Goal: Find specific page/section: Find specific page/section

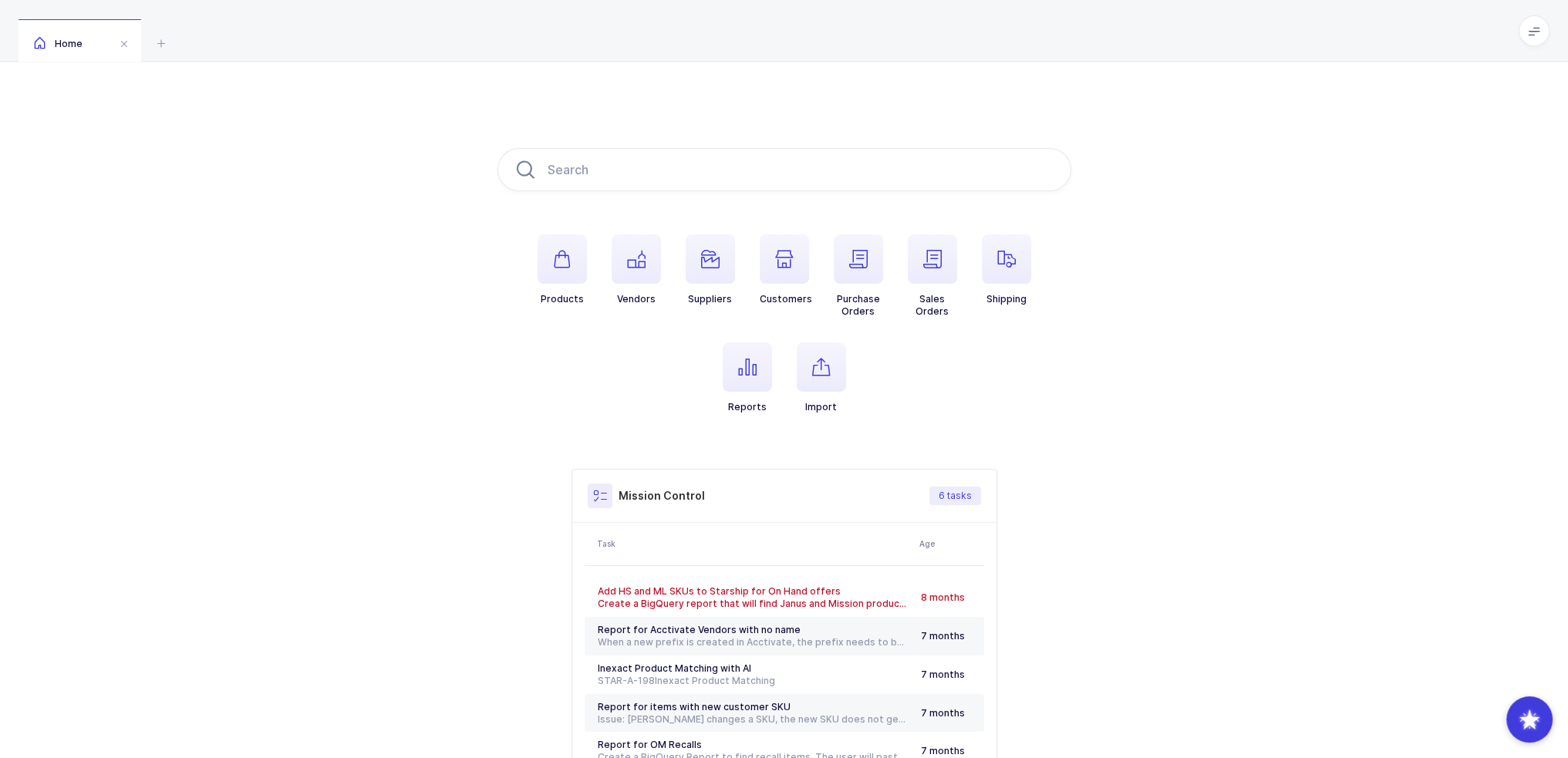
click at [780, 360] on li "Reports" at bounding box center [748, 378] width 74 height 71
click at [755, 369] on icon "button" at bounding box center [747, 366] width 19 height 19
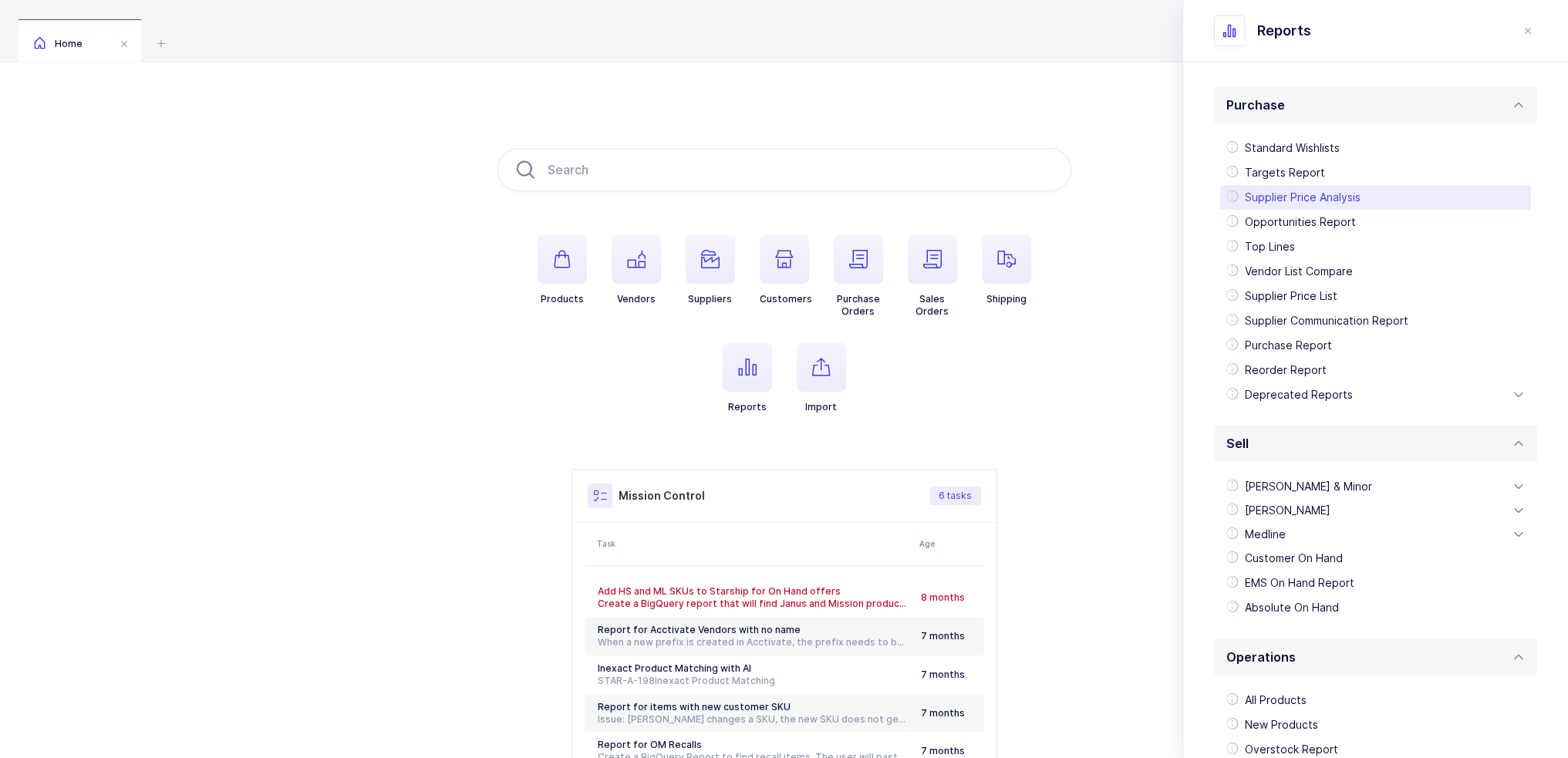
click at [1322, 193] on div "Supplier Price Analysis" at bounding box center [1376, 198] width 311 height 25
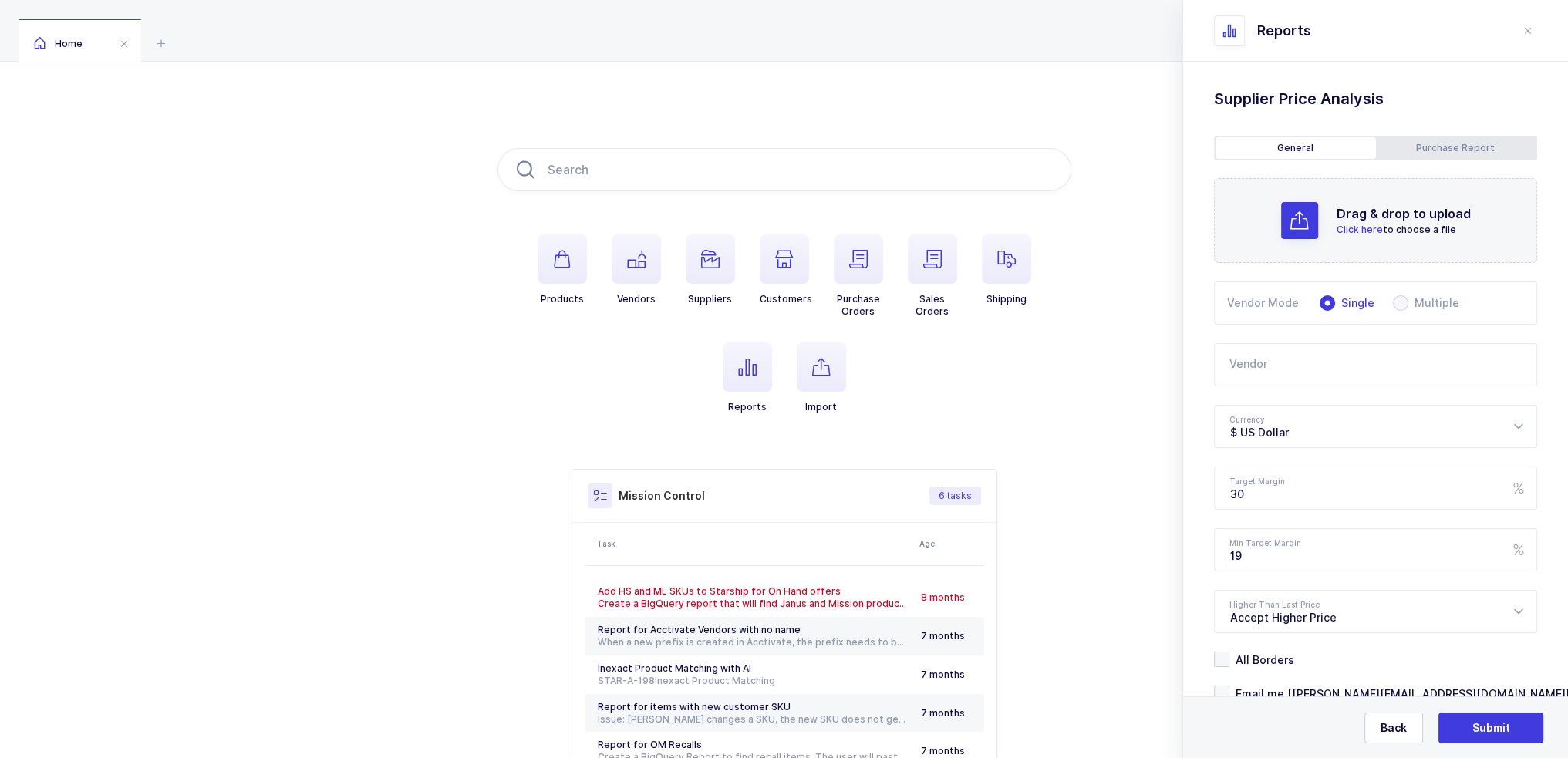
click at [1406, 138] on div "Purchase Report" at bounding box center [1457, 148] width 161 height 21
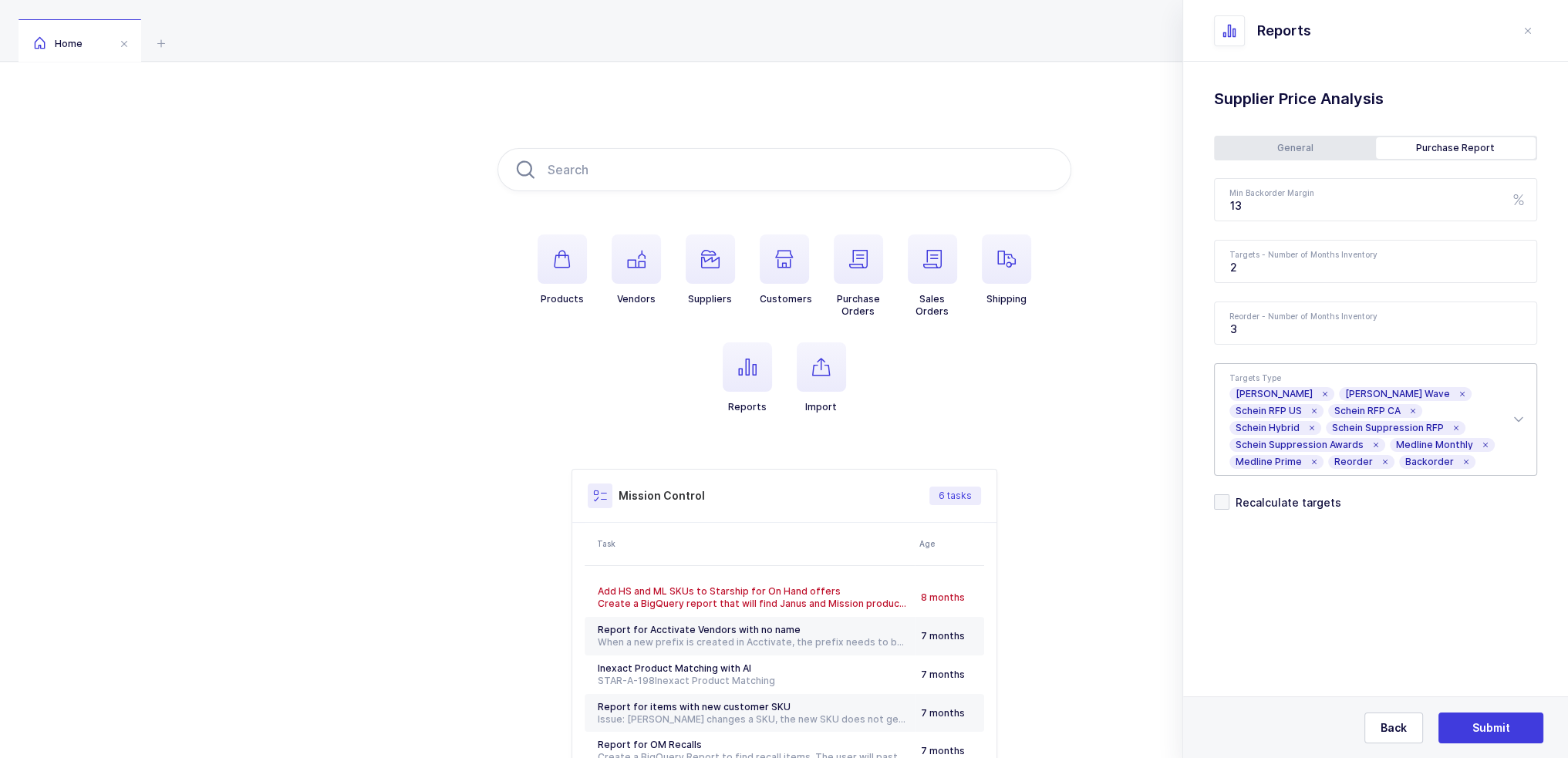
click at [1381, 462] on icon at bounding box center [1384, 462] width 8 height 8
click at [1312, 144] on div "General" at bounding box center [1296, 148] width 161 height 21
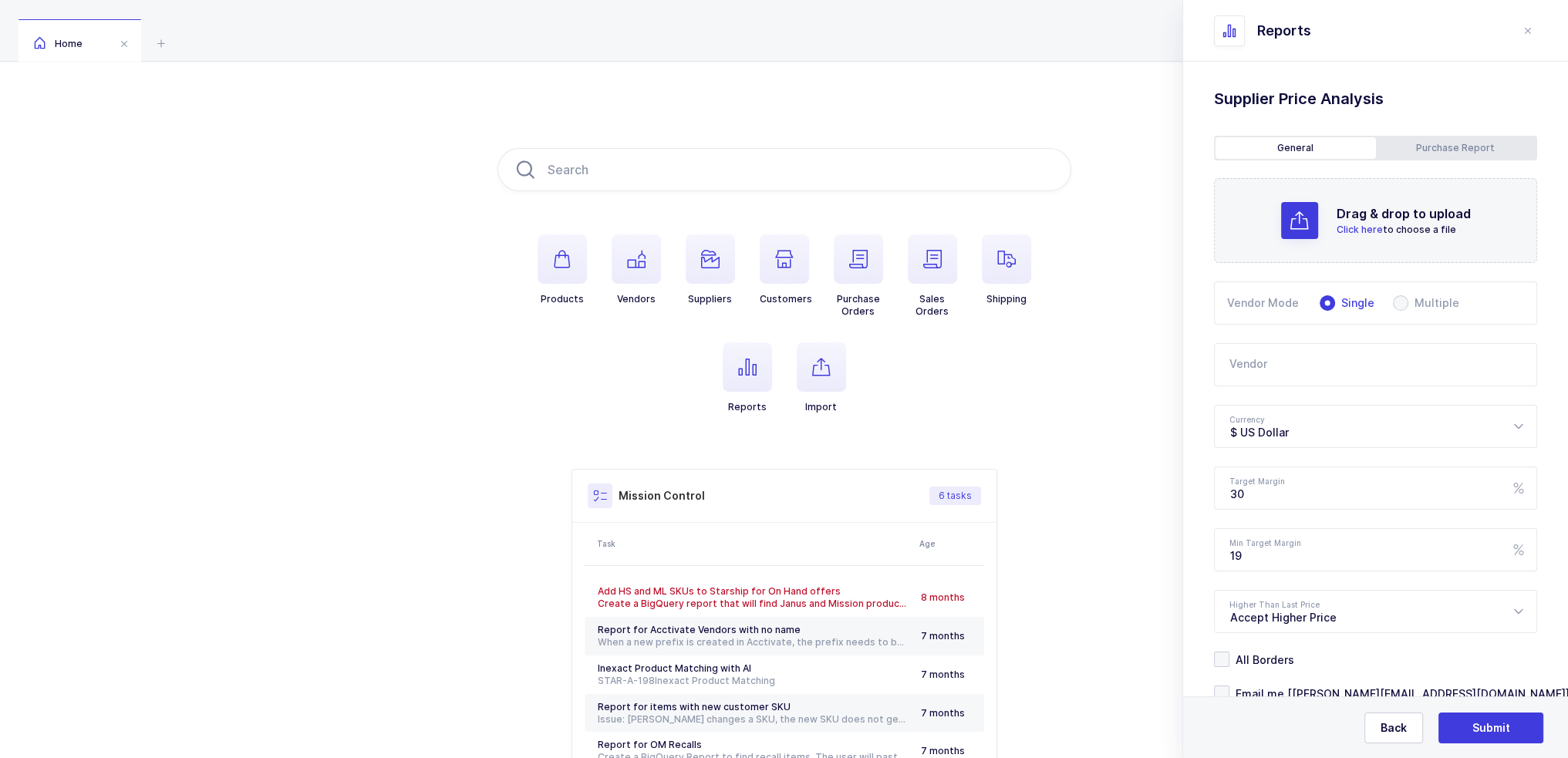
click at [1411, 125] on div "Standard Wishlists Targets Report Supplier Price Analysis Opportunities Report …" at bounding box center [1376, 433] width 385 height 744
click at [1433, 149] on div "Purchase Report" at bounding box center [1457, 148] width 161 height 21
